Goal: Task Accomplishment & Management: Use online tool/utility

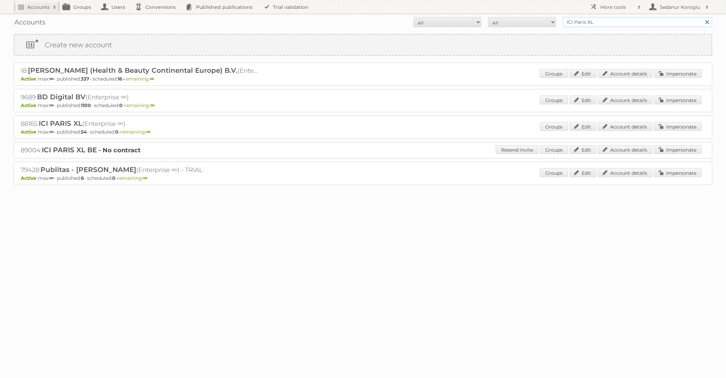
drag, startPoint x: 601, startPoint y: 21, endPoint x: 502, endPoint y: 25, distance: 99.6
click at [505, 25] on form "All Active Expired Pending All Paid Trials Self service ICI [GEOGRAPHIC_DATA] X…" at bounding box center [363, 22] width 698 height 10
type input "ICI Paris XLdm"
click at [502, 25] on select "All Paid Trials Self service" at bounding box center [522, 22] width 68 height 10
click at [488, 17] on select "All Paid Trials Self service" at bounding box center [522, 22] width 68 height 10
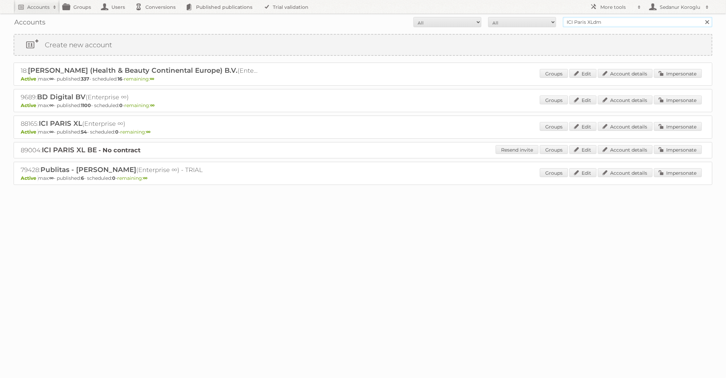
click at [591, 19] on input "ICI Paris XLdm" at bounding box center [637, 22] width 149 height 10
drag, startPoint x: 594, startPoint y: 24, endPoint x: 560, endPoint y: 18, distance: 34.2
click at [562, 19] on form "All Active Expired Pending All Paid Trials Self service ICI [GEOGRAPHIC_DATA] X…" at bounding box center [363, 22] width 698 height 10
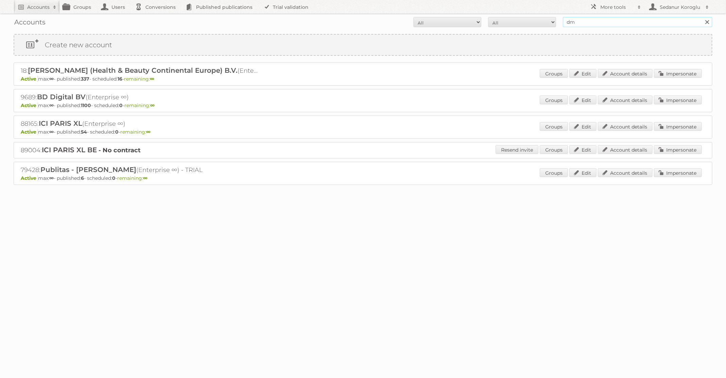
click at [701, 17] on input "Search" at bounding box center [706, 22] width 10 height 10
click at [615, 23] on input "dm" at bounding box center [637, 22] width 149 height 10
click at [620, 18] on input "dm drogerie" at bounding box center [637, 22] width 149 height 10
click at [609, 25] on input "dm drogerie" at bounding box center [637, 22] width 149 height 10
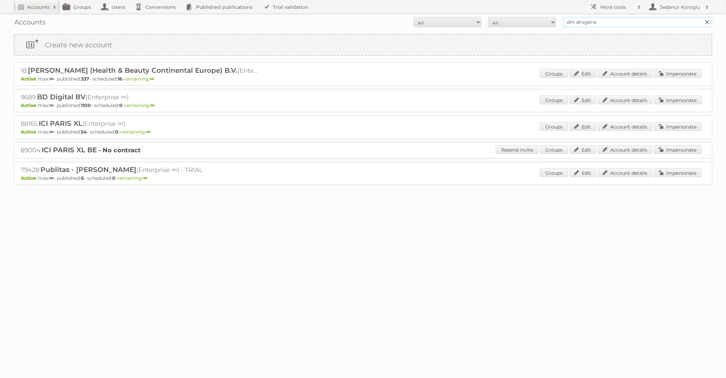
click at [609, 25] on input "dm drogerie" at bounding box center [637, 22] width 149 height 10
type input "dm drogerie"
click at [619, 31] on div "Accounts All Active Expired Pending All Paid Trials Self service dm drogerie Se…" at bounding box center [363, 109] width 726 height 219
click at [627, 20] on input "dm drogerie" at bounding box center [637, 22] width 149 height 10
click at [56, 8] on span at bounding box center [55, 7] width 10 height 7
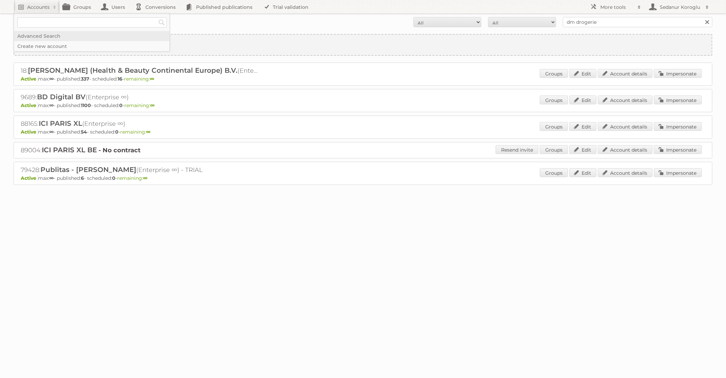
click at [36, 33] on link "Advanced Search" at bounding box center [91, 36] width 155 height 10
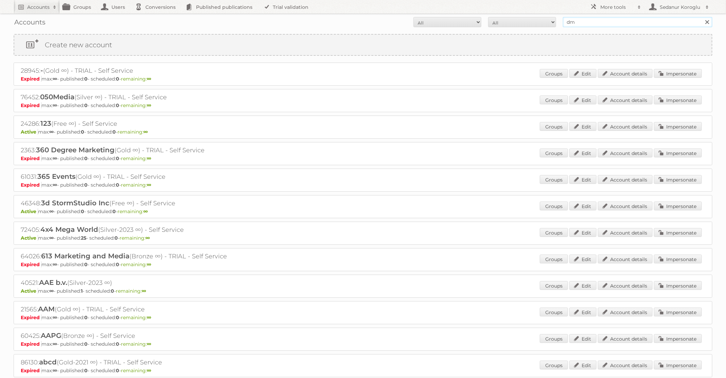
click at [595, 20] on input "dm" at bounding box center [637, 22] width 149 height 10
type input "dm drogerie"
click at [701, 17] on input "Search" at bounding box center [706, 22] width 10 height 10
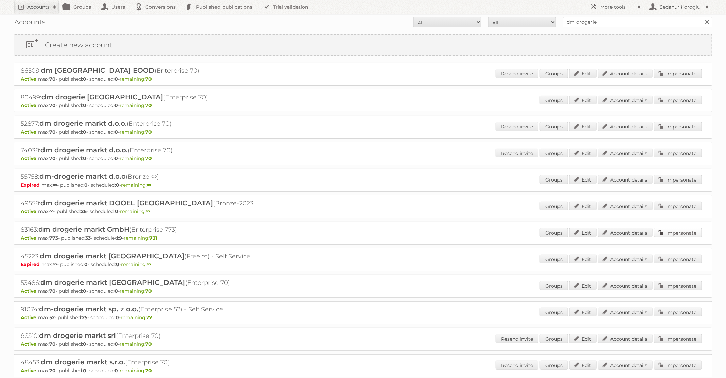
click at [665, 229] on link "Impersonate" at bounding box center [678, 232] width 48 height 9
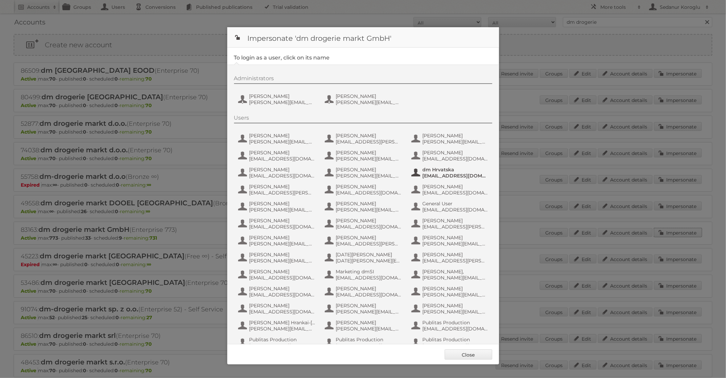
scroll to position [65, 0]
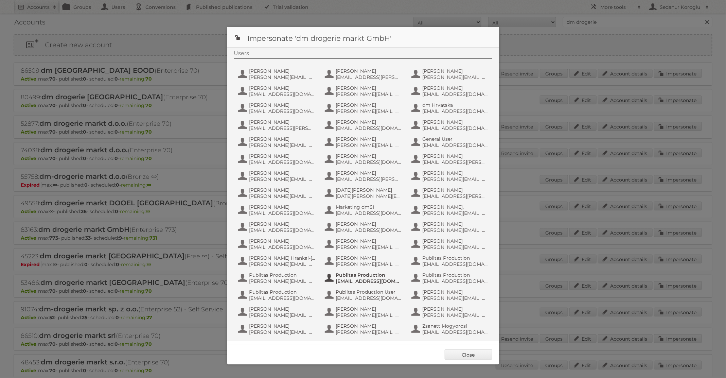
click at [378, 278] on span "[EMAIL_ADDRESS][DOMAIN_NAME]" at bounding box center [369, 281] width 66 height 6
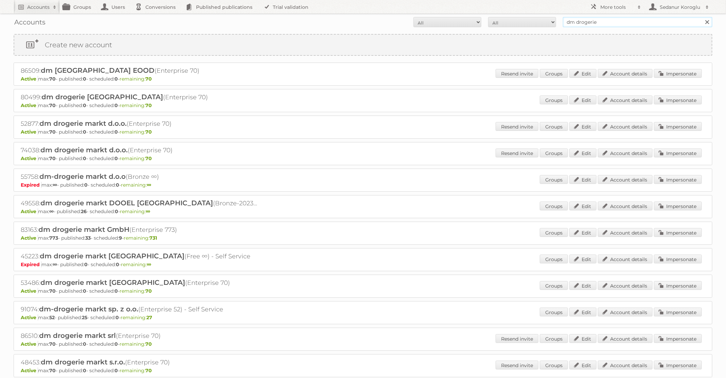
click at [637, 22] on input "dm drogerie" at bounding box center [637, 22] width 149 height 10
type input "[PERSON_NAME] BE"
click at [701, 17] on input "Search" at bounding box center [706, 22] width 10 height 10
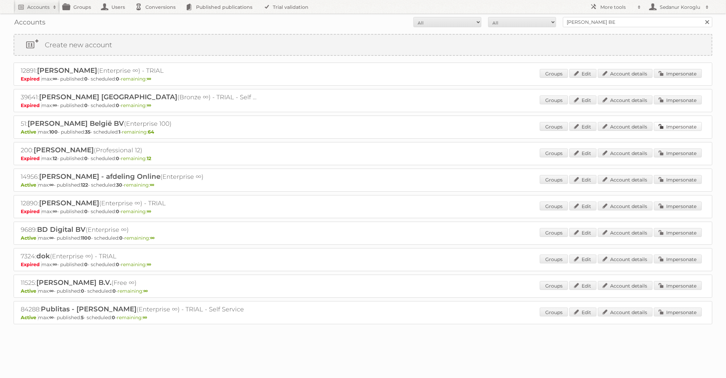
click at [672, 124] on link "Impersonate" at bounding box center [678, 126] width 48 height 9
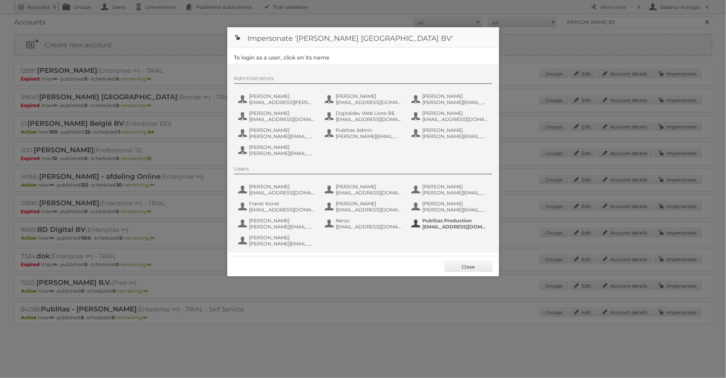
click at [439, 222] on span "Publitas Production" at bounding box center [455, 220] width 66 height 6
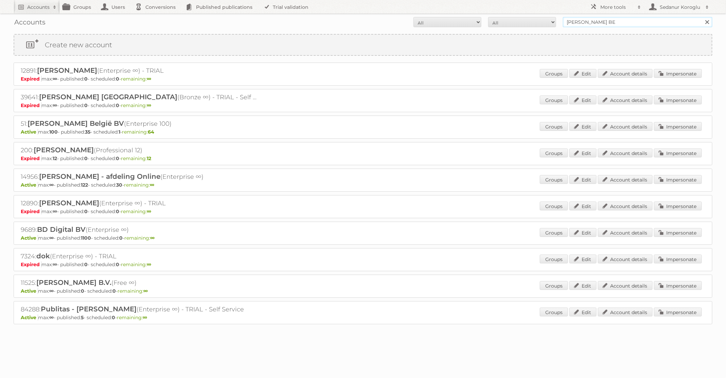
drag, startPoint x: 617, startPoint y: 21, endPoint x: 527, endPoint y: 20, distance: 90.0
click at [527, 20] on form "All Active Expired Pending All Paid Trials Self service Albert Heijn BE Search" at bounding box center [363, 22] width 698 height 10
type input "Kruidvat"
click at [701, 17] on input "Search" at bounding box center [706, 22] width 10 height 10
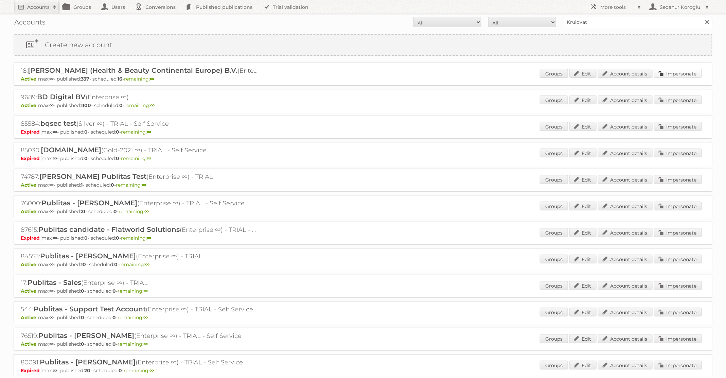
click at [676, 71] on link "Impersonate" at bounding box center [678, 73] width 48 height 9
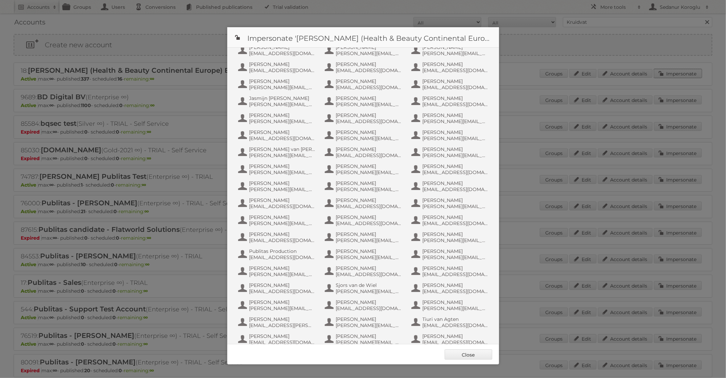
scroll to position [273, 0]
click at [290, 256] on span "[EMAIL_ADDRESS][DOMAIN_NAME]" at bounding box center [282, 259] width 66 height 6
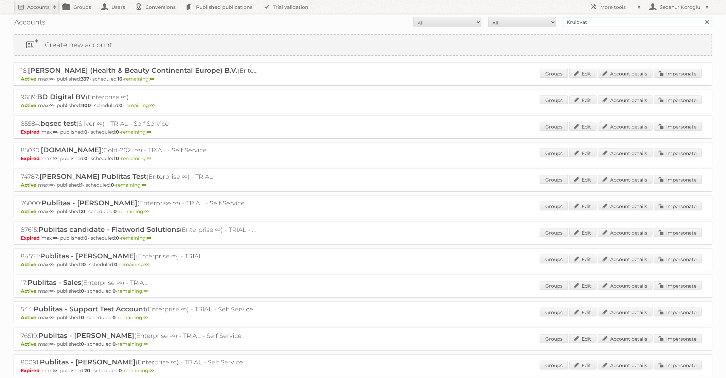
click at [609, 20] on input "Kruidvat" at bounding box center [637, 22] width 149 height 10
type input "dm drogerie"
click at [701, 17] on input "Search" at bounding box center [706, 22] width 10 height 10
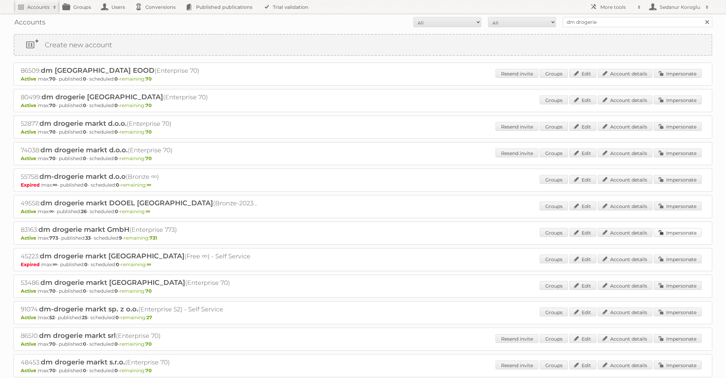
click at [660, 230] on link "Impersonate" at bounding box center [678, 232] width 48 height 9
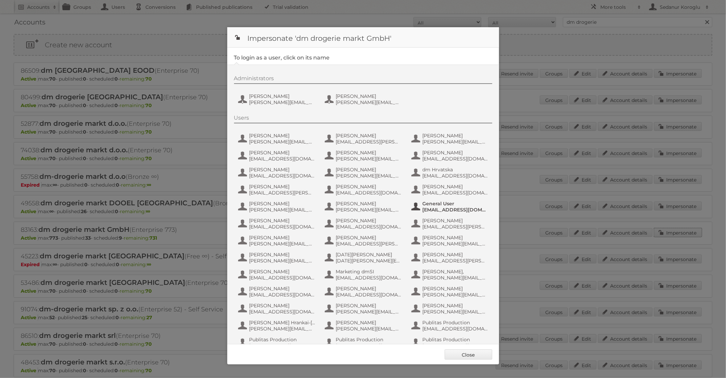
scroll to position [65, 0]
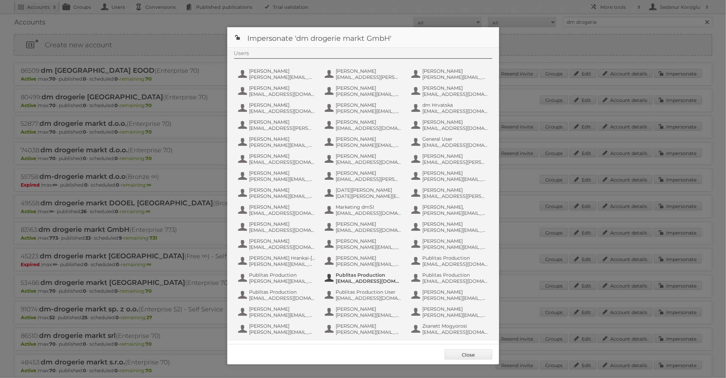
click at [376, 274] on span "Publitas Production" at bounding box center [369, 275] width 66 height 6
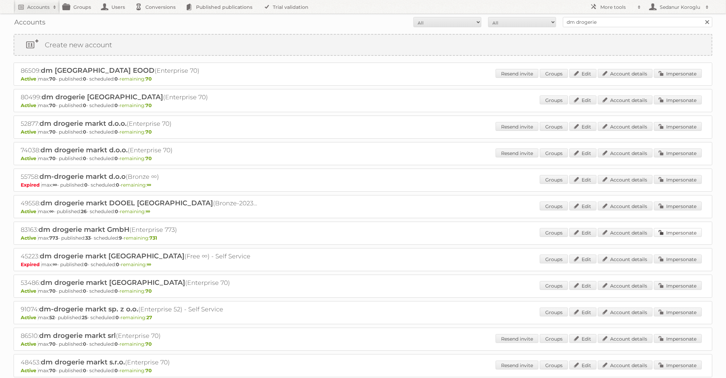
click at [670, 233] on link "Impersonate" at bounding box center [678, 232] width 48 height 9
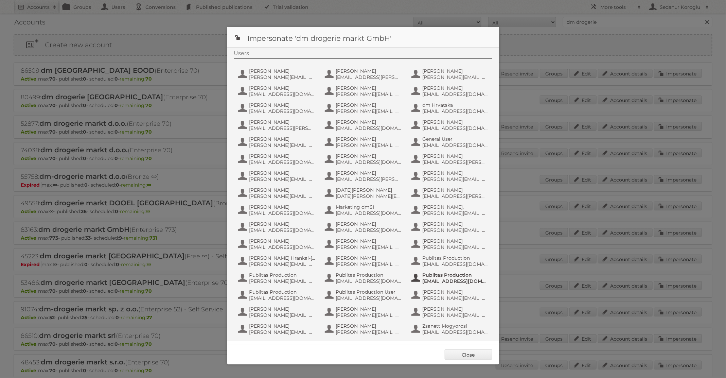
click at [443, 282] on span "[EMAIL_ADDRESS][DOMAIN_NAME]" at bounding box center [455, 281] width 66 height 6
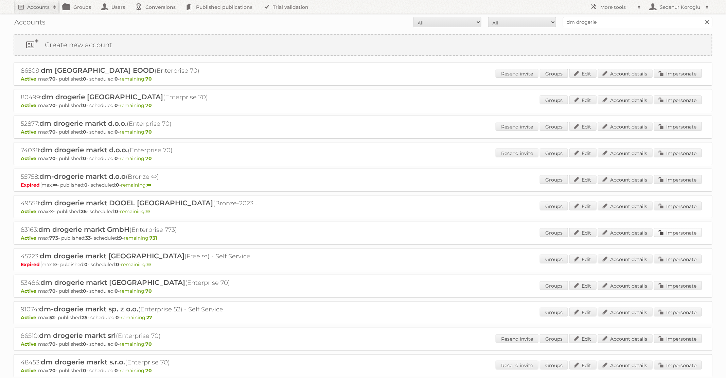
click at [670, 232] on link "Impersonate" at bounding box center [678, 232] width 48 height 9
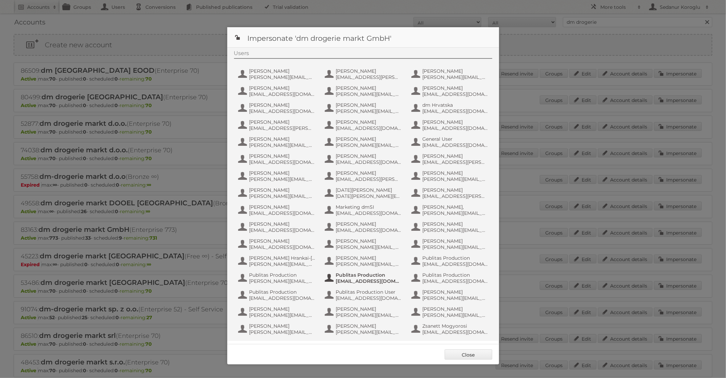
click at [370, 280] on span "[EMAIL_ADDRESS][DOMAIN_NAME]" at bounding box center [369, 281] width 66 height 6
